Goal: Task Accomplishment & Management: Manage account settings

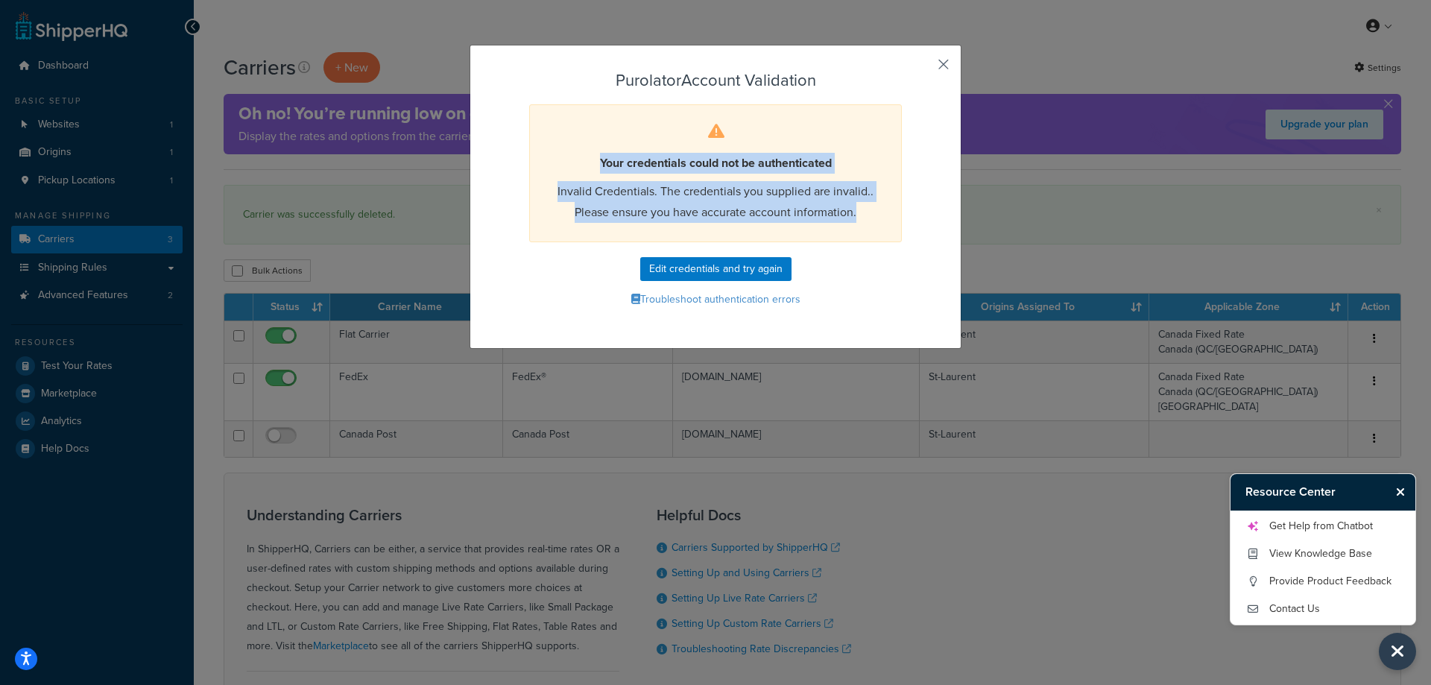
click at [923, 68] on button "button" at bounding box center [921, 70] width 4 height 4
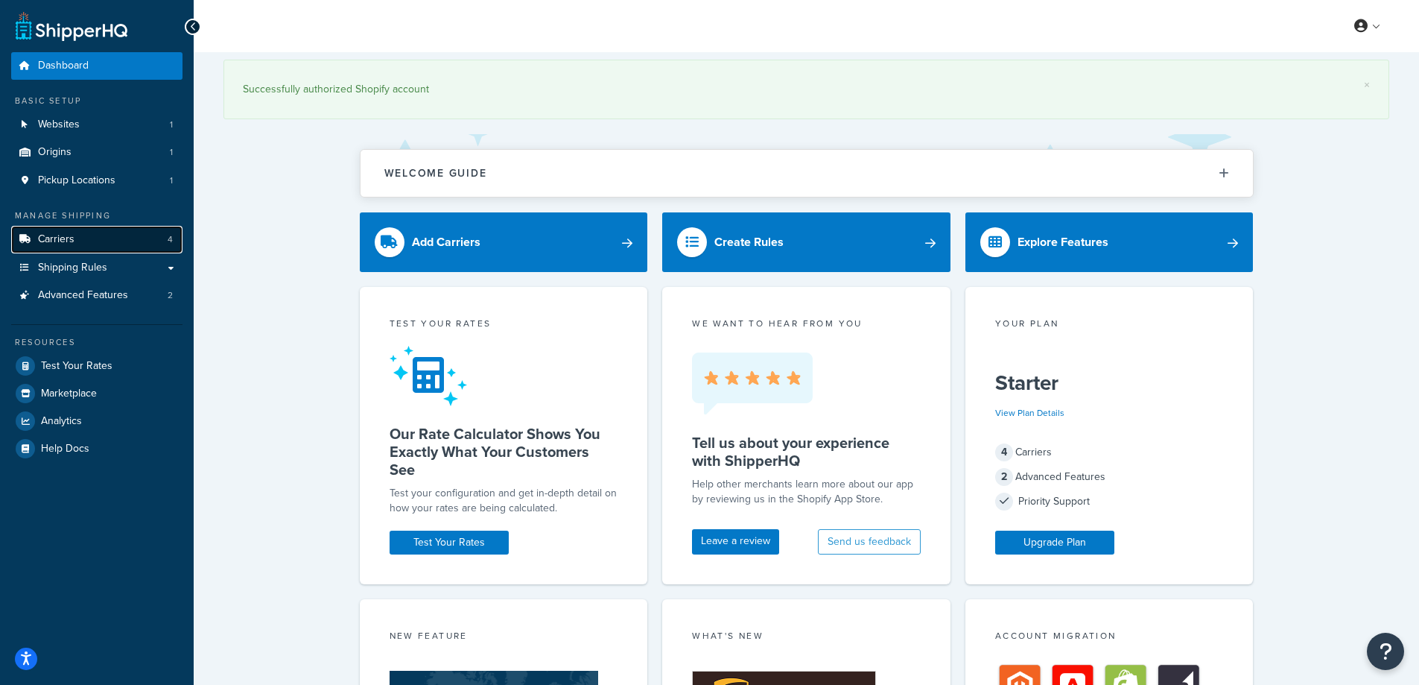
click at [74, 240] on link "Carriers 4" at bounding box center [96, 240] width 171 height 28
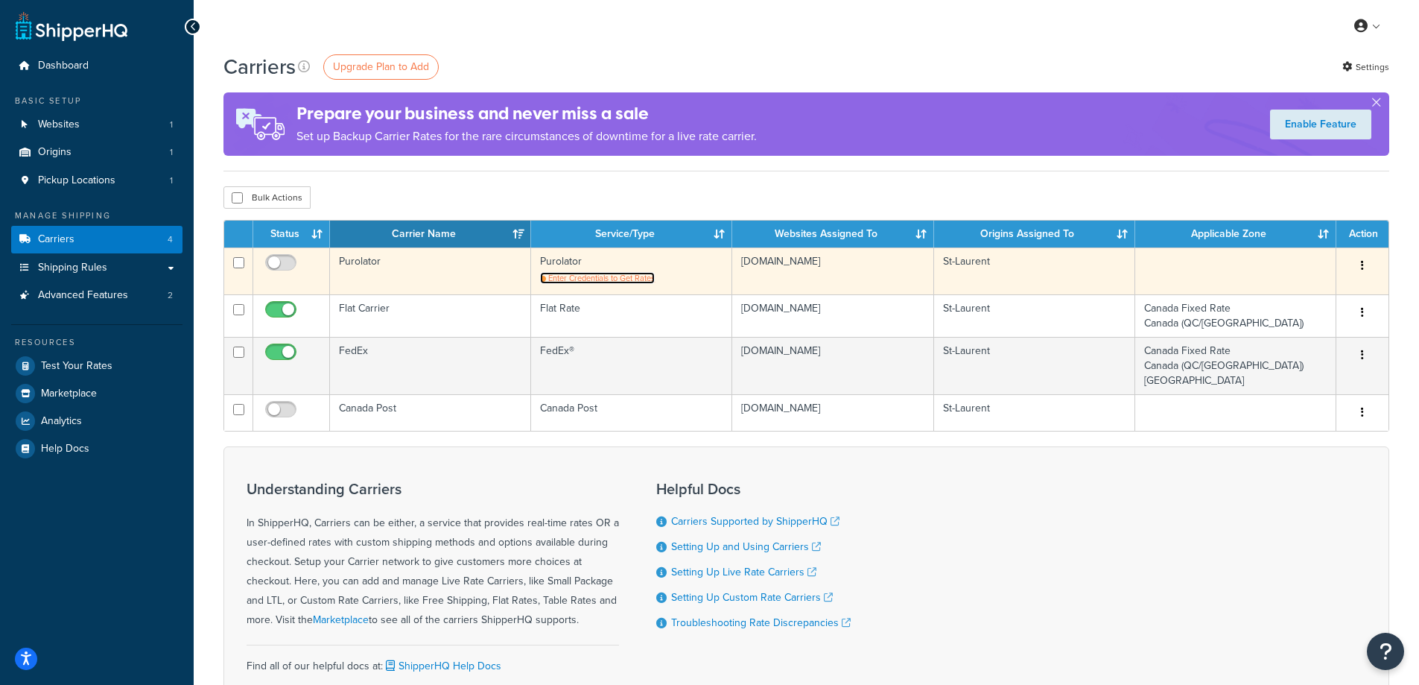
click at [618, 276] on span "Enter Credentials to Get Rates" at bounding box center [601, 278] width 107 height 12
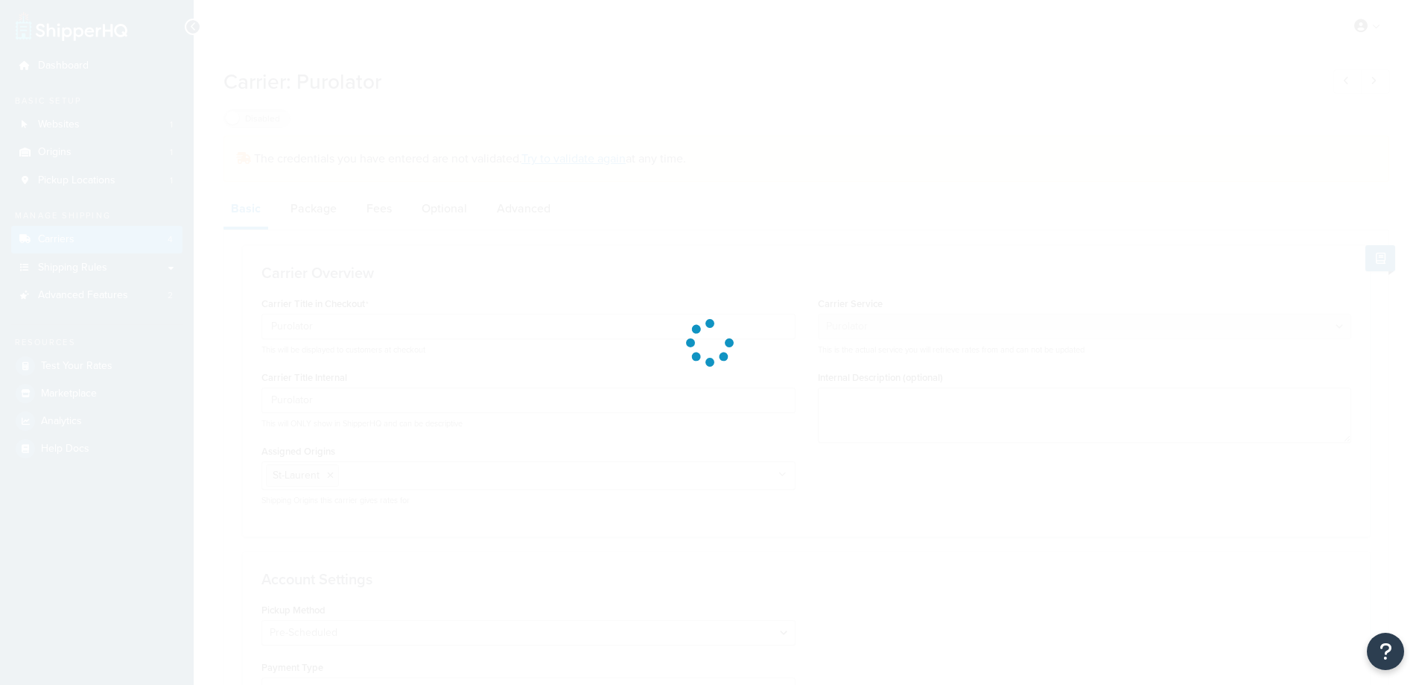
select select "purolator"
select select "PRE_SCHEDULED"
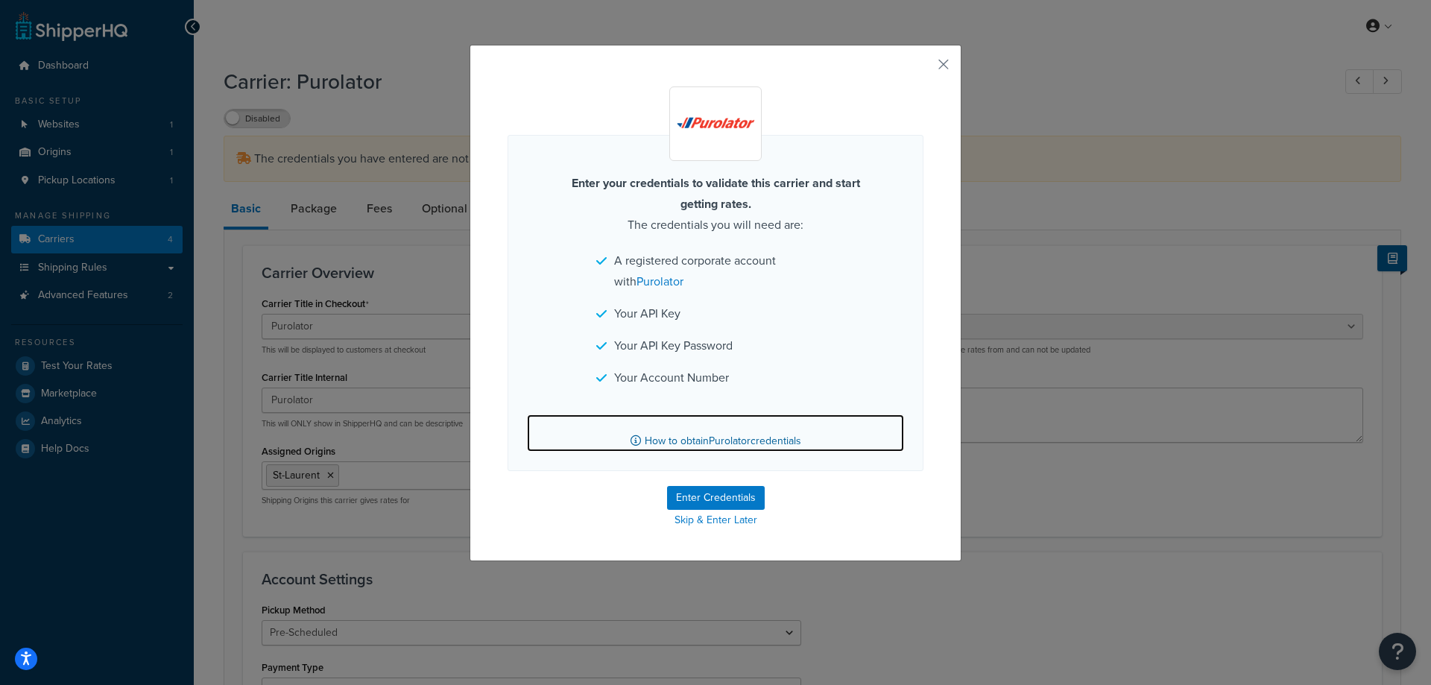
click at [721, 441] on link "How to obtain Purolator credentials" at bounding box center [715, 432] width 377 height 37
